Goal: Information Seeking & Learning: Learn about a topic

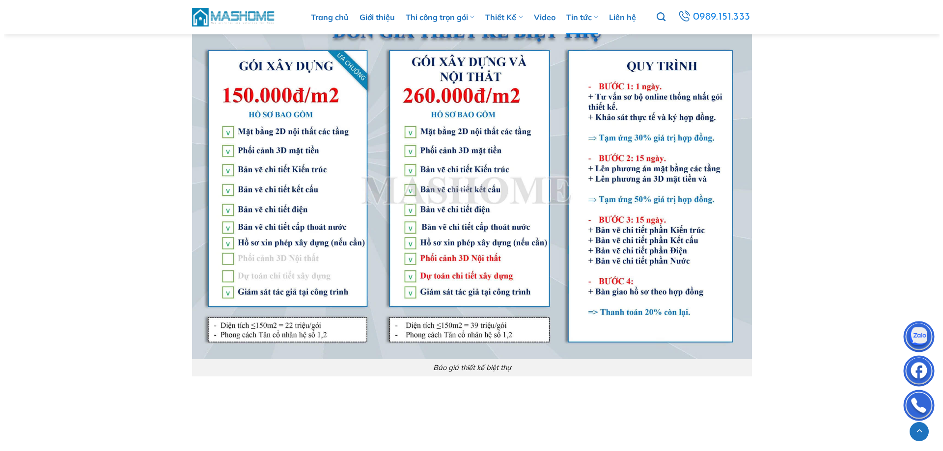
scroll to position [1473, 0]
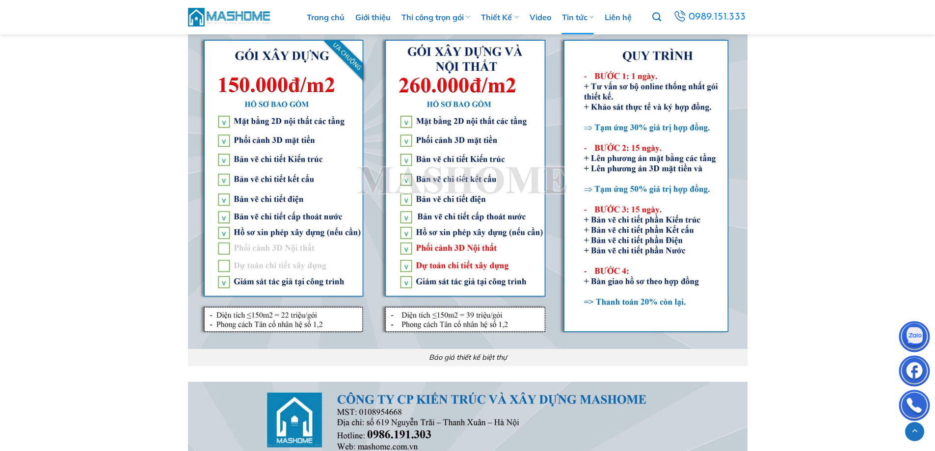
click at [606, 277] on img at bounding box center [468, 139] width 560 height 420
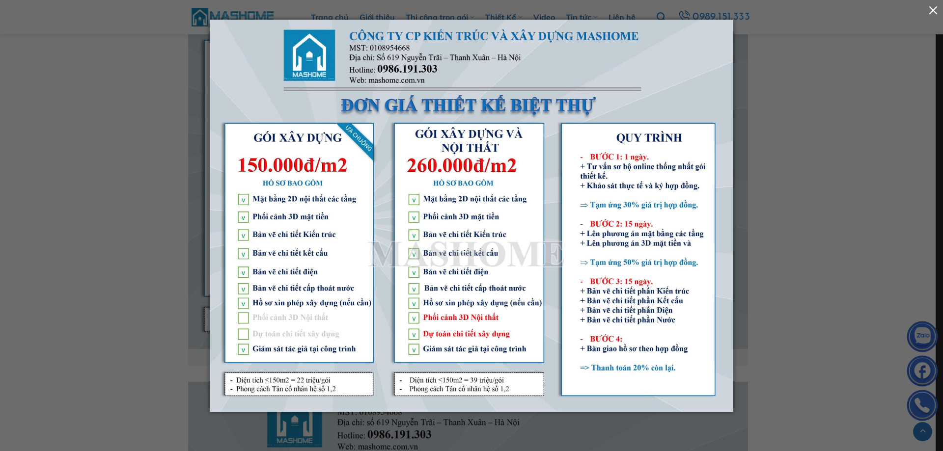
click at [935, 13] on button "button" at bounding box center [933, 10] width 20 height 20
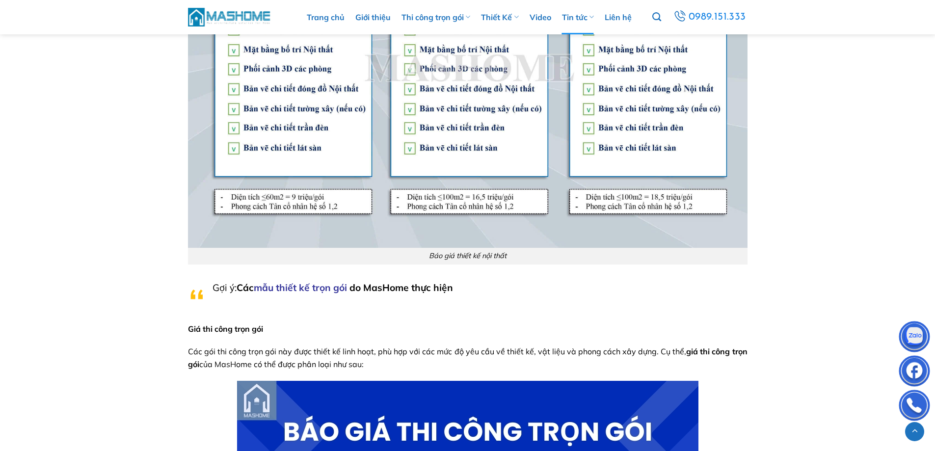
scroll to position [2573, 0]
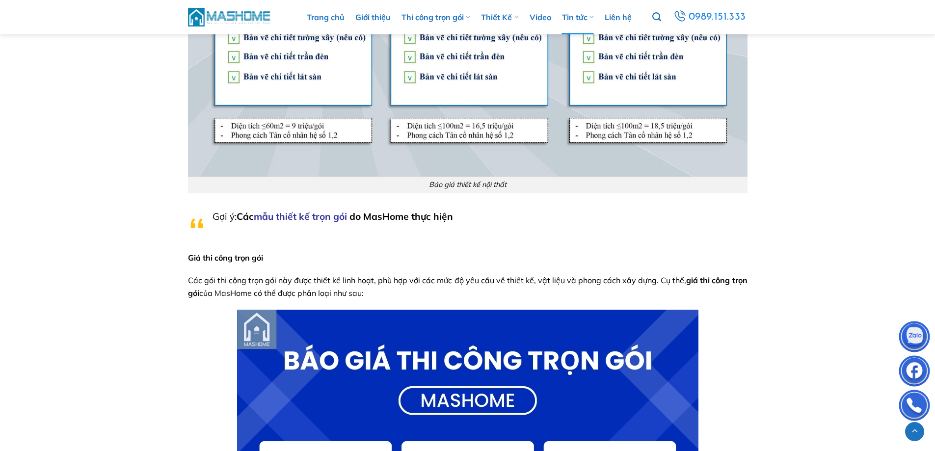
click at [296, 211] on link "mẫu thiết kế trọn gói" at bounding box center [300, 217] width 93 height 12
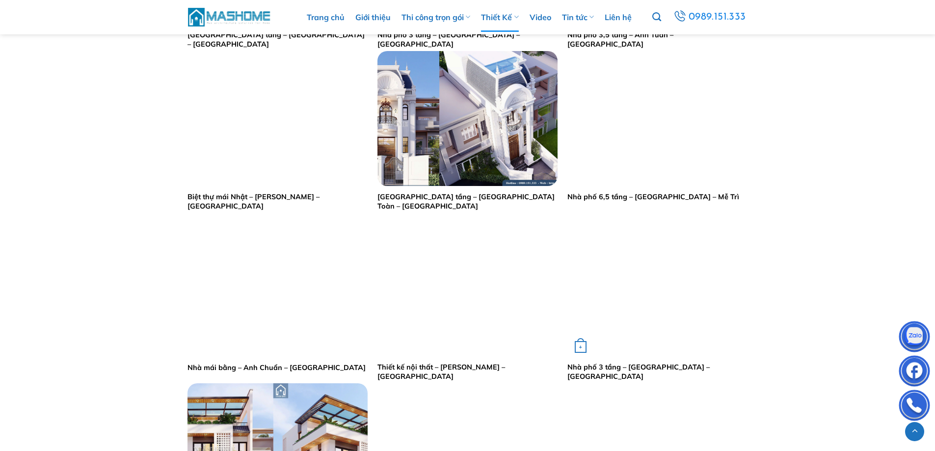
scroll to position [786, 0]
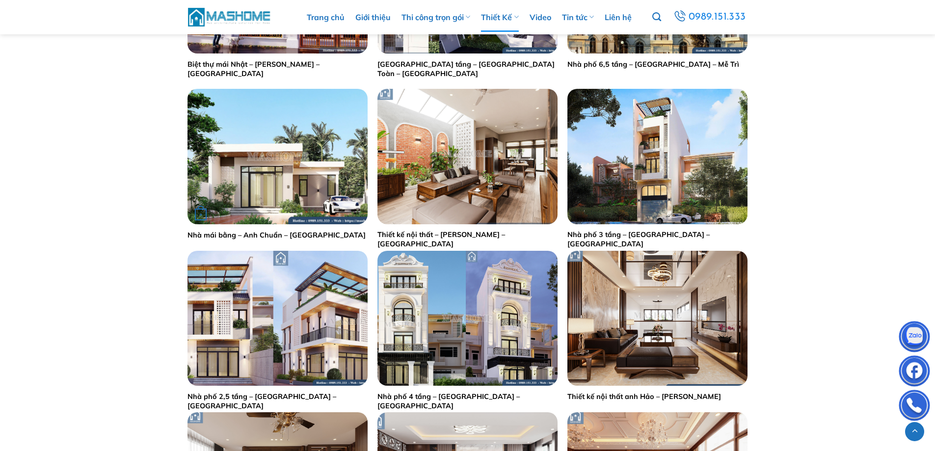
click at [239, 155] on img "Nhà mái bằng - Anh Chuẩn - Thái Bình" at bounding box center [278, 156] width 180 height 135
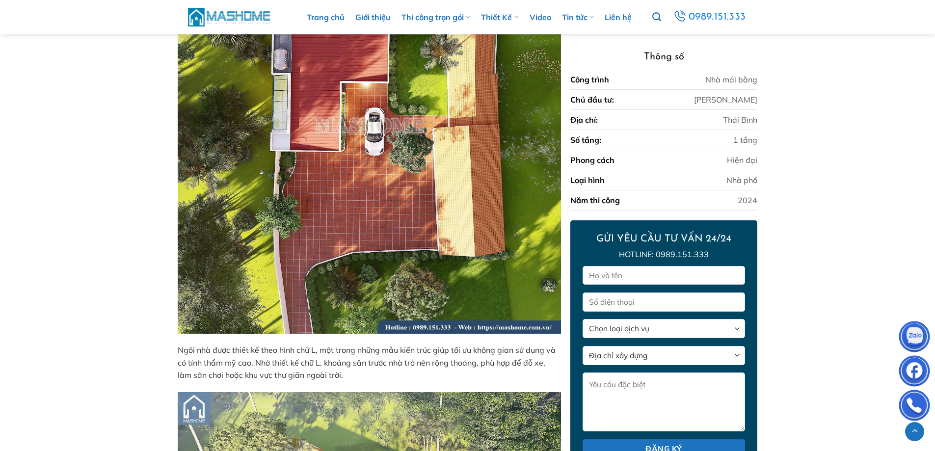
scroll to position [638, 0]
